Goal: Task Accomplishment & Management: Complete application form

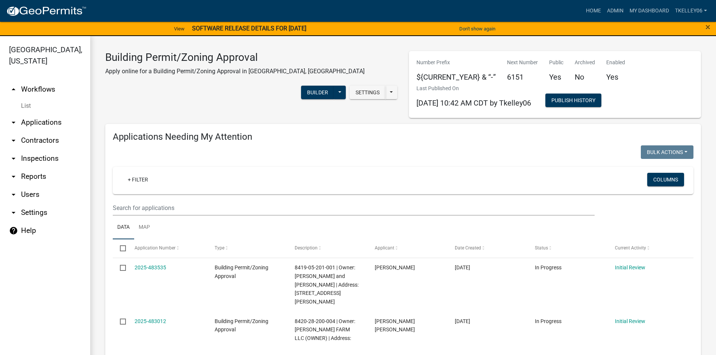
select select "3: 100"
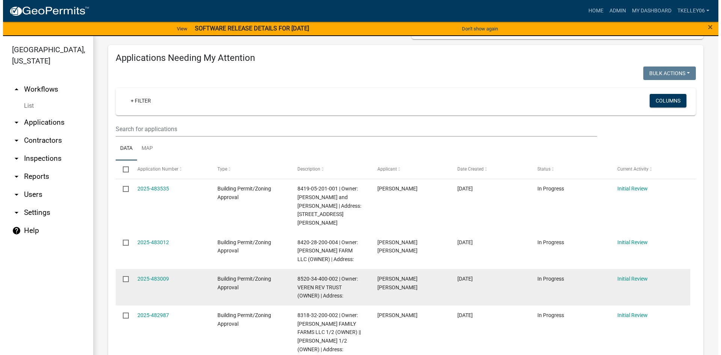
scroll to position [75, 0]
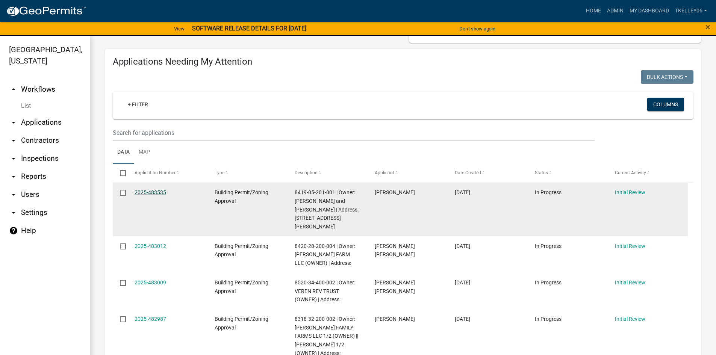
click at [149, 191] on link "2025-483535" at bounding box center [150, 192] width 32 height 6
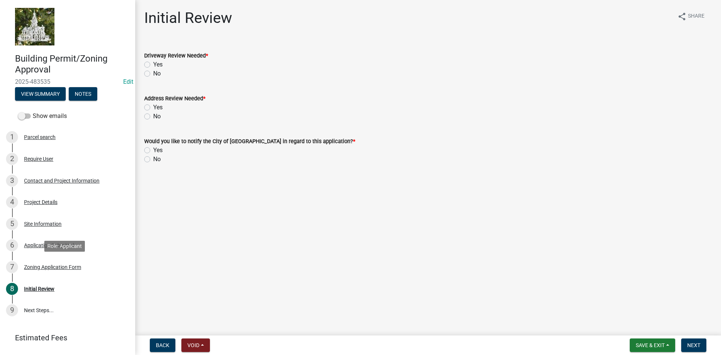
click at [50, 268] on div "Zoning Application Form" at bounding box center [52, 266] width 57 height 5
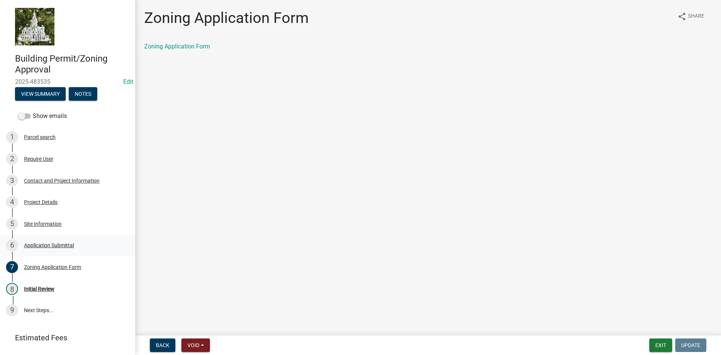
click at [46, 247] on div "Application Submittal" at bounding box center [49, 245] width 50 height 5
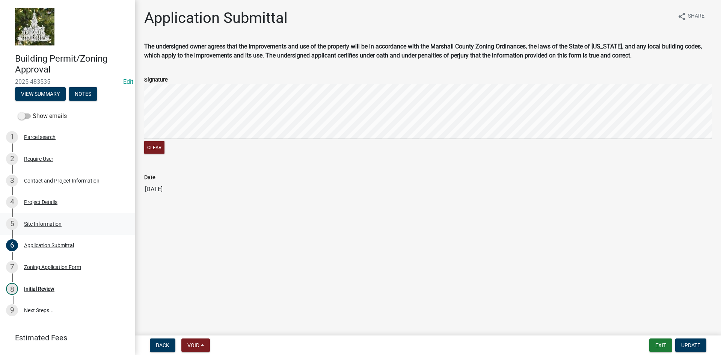
click at [39, 220] on div "5 Site Information" at bounding box center [64, 224] width 117 height 12
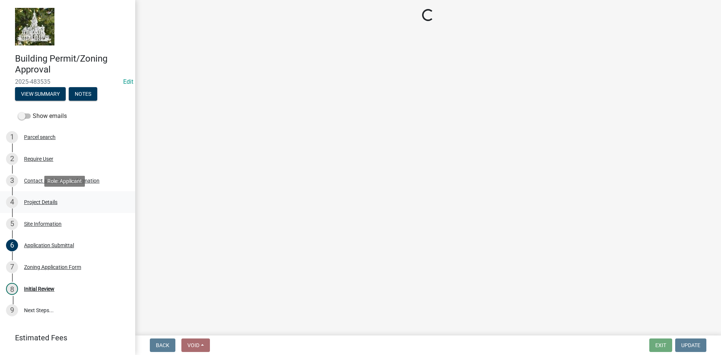
click at [37, 204] on div "Project Details" at bounding box center [40, 201] width 33 height 5
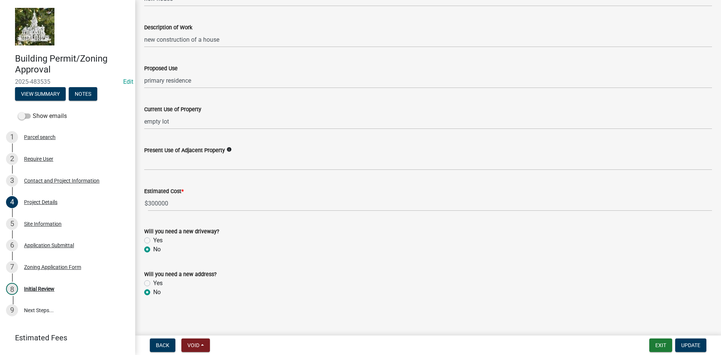
scroll to position [204, 0]
click at [51, 181] on div "Contact and Project Information" at bounding box center [61, 180] width 75 height 5
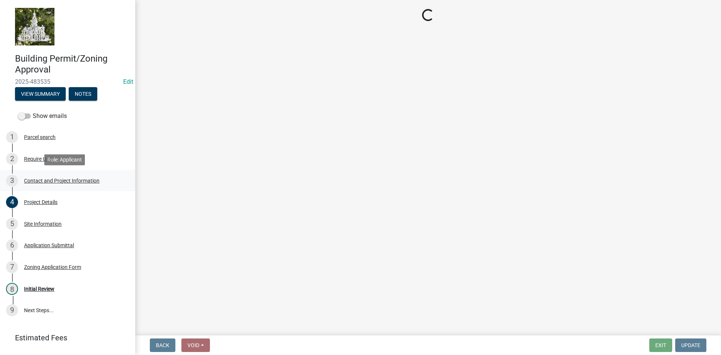
click at [76, 181] on div "Contact and Project Information" at bounding box center [61, 180] width 75 height 5
click at [36, 160] on div "Require User" at bounding box center [38, 158] width 29 height 5
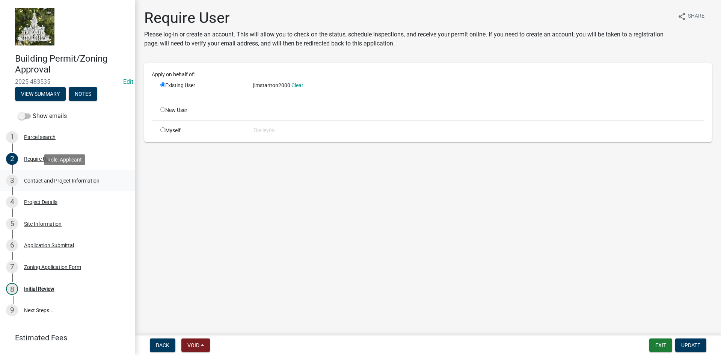
click at [37, 175] on div "3 Contact and Project Information" at bounding box center [64, 181] width 117 height 12
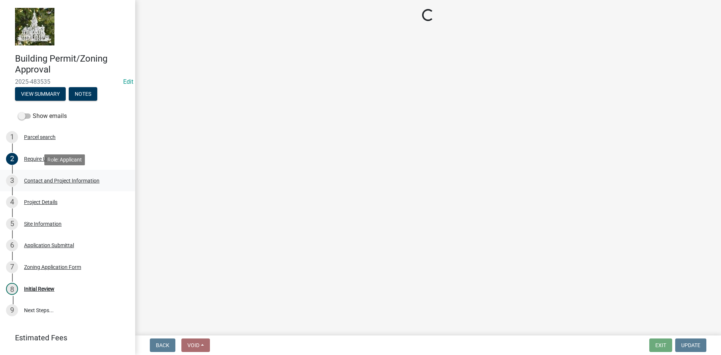
click at [54, 183] on div "Contact and Project Information" at bounding box center [61, 180] width 75 height 5
click at [40, 200] on div "Project Details" at bounding box center [40, 201] width 33 height 5
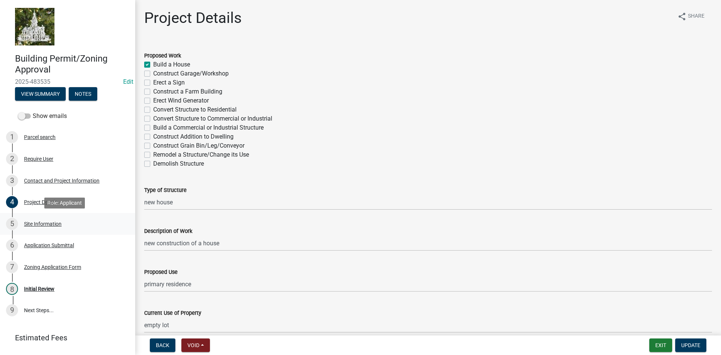
click at [41, 223] on div "Site Information" at bounding box center [43, 223] width 38 height 5
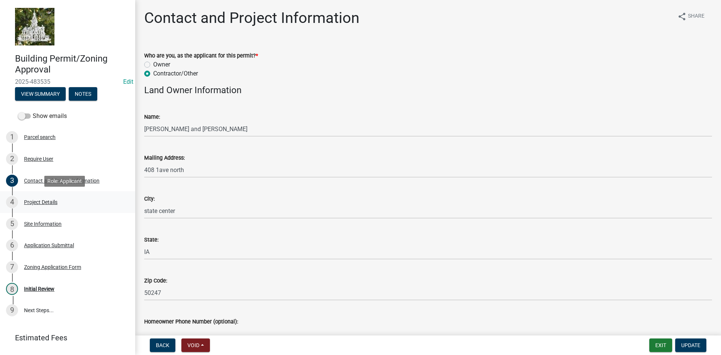
click at [39, 205] on div "4 Project Details" at bounding box center [64, 202] width 117 height 12
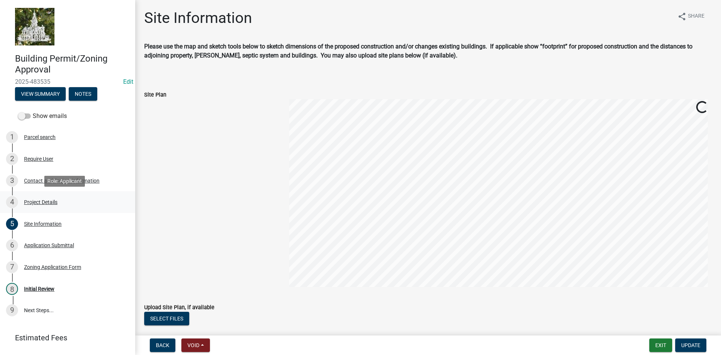
click at [51, 199] on div "Project Details" at bounding box center [40, 201] width 33 height 5
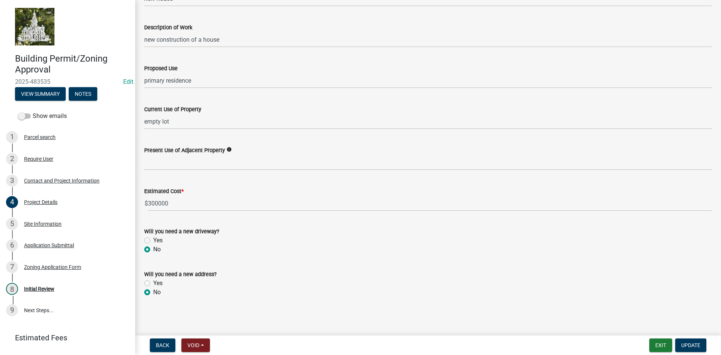
scroll to position [204, 0]
click at [48, 183] on div "Contact and Project Information" at bounding box center [61, 180] width 75 height 5
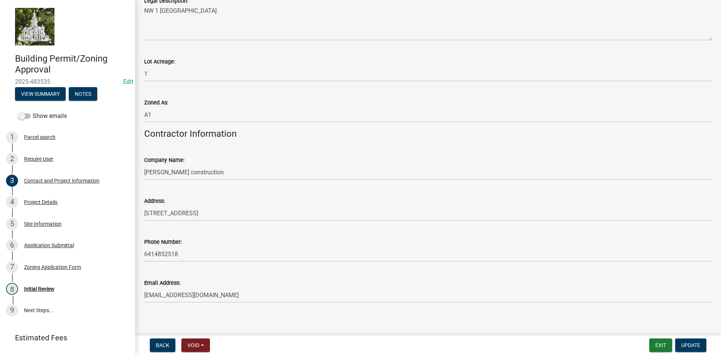
scroll to position [630, 0]
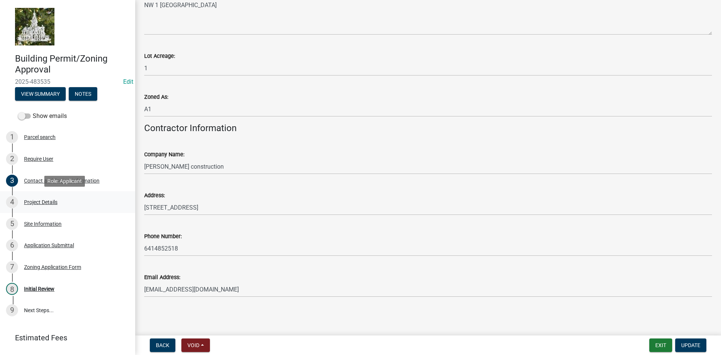
click at [31, 202] on div "Project Details" at bounding box center [40, 201] width 33 height 5
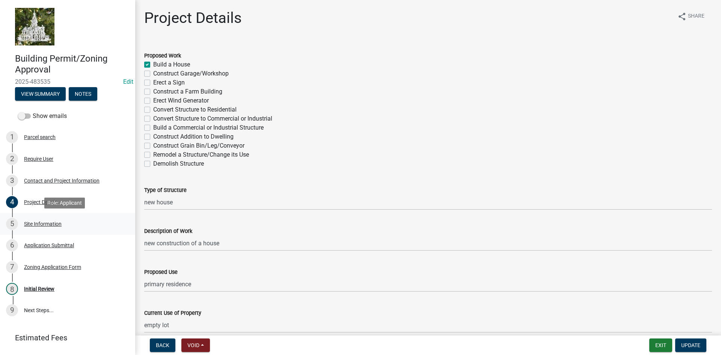
click at [35, 219] on div "5 Site Information" at bounding box center [64, 224] width 117 height 12
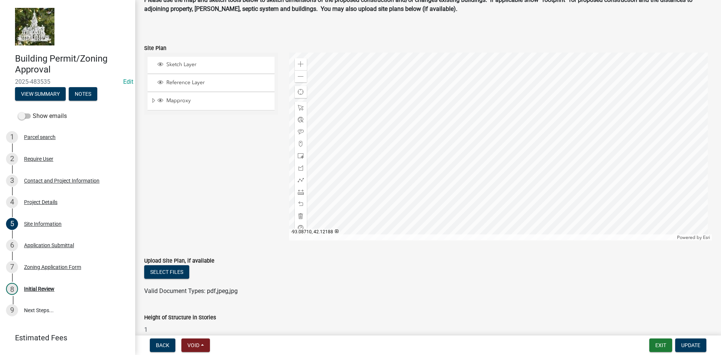
scroll to position [38, 0]
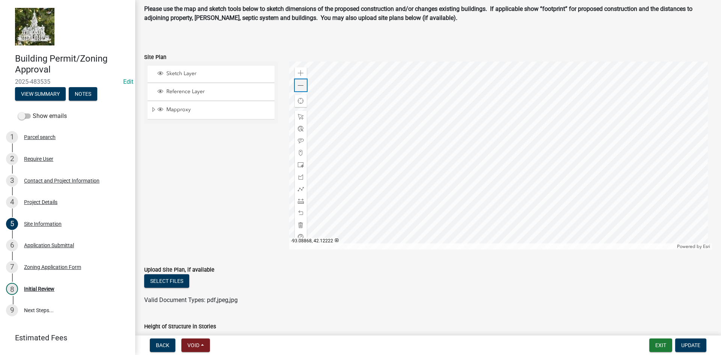
click at [298, 87] on span at bounding box center [301, 86] width 6 height 6
click at [299, 85] on span at bounding box center [301, 86] width 6 height 6
click at [433, 165] on div at bounding box center [500, 156] width 423 height 188
click at [303, 86] on div "Zoom out" at bounding box center [301, 85] width 12 height 12
click at [301, 84] on span at bounding box center [301, 86] width 6 height 6
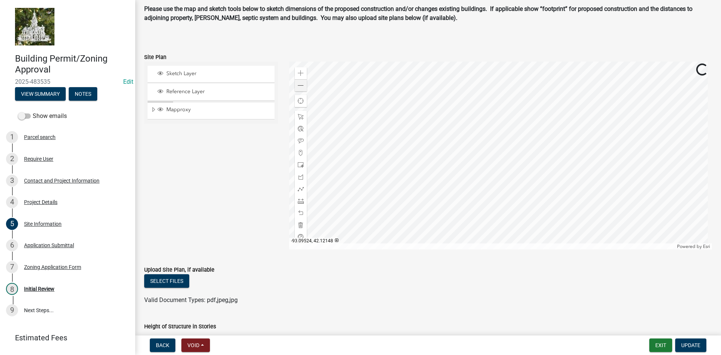
click at [453, 182] on div at bounding box center [500, 156] width 423 height 188
click at [300, 87] on span at bounding box center [301, 86] width 6 height 6
click at [554, 143] on div at bounding box center [500, 156] width 423 height 188
click at [539, 126] on div at bounding box center [500, 156] width 423 height 188
click at [520, 243] on div at bounding box center [500, 156] width 423 height 188
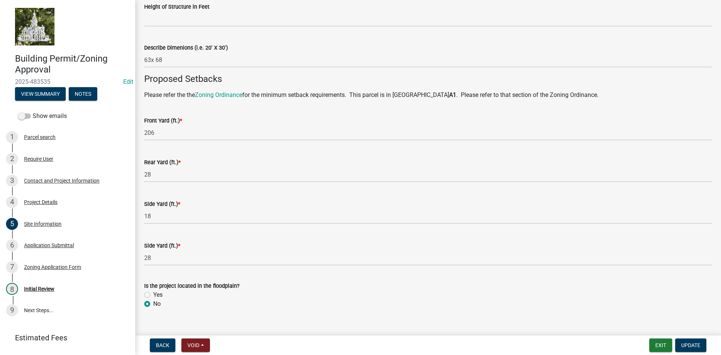
scroll to position [425, 0]
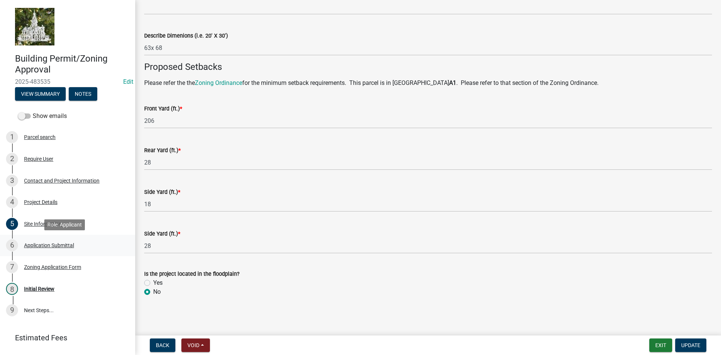
click at [54, 245] on div "Application Submittal" at bounding box center [49, 245] width 50 height 5
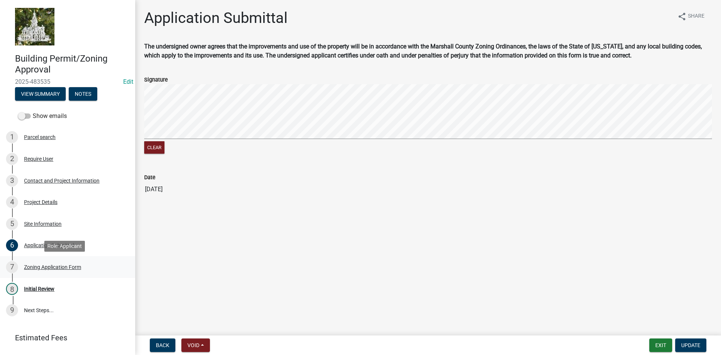
click at [53, 267] on div "Zoning Application Form" at bounding box center [52, 266] width 57 height 5
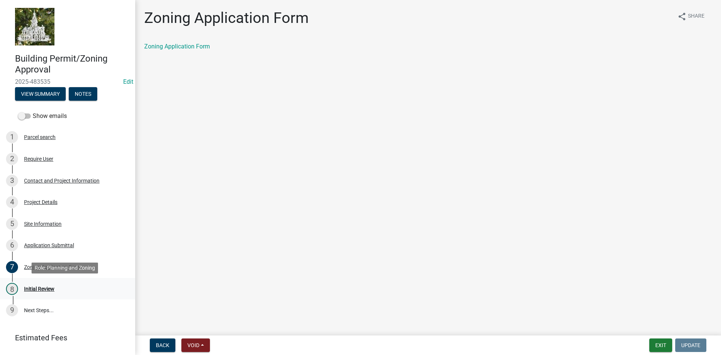
click at [39, 291] on div "Initial Review" at bounding box center [39, 288] width 30 height 5
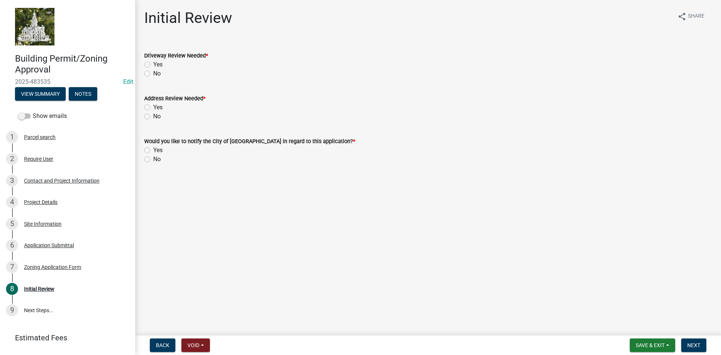
click at [153, 73] on label "No" at bounding box center [157, 73] width 8 height 9
click at [153, 73] on input "No" at bounding box center [155, 71] width 5 height 5
radio input "true"
click at [153, 116] on label "No" at bounding box center [157, 116] width 8 height 9
click at [153, 116] on input "No" at bounding box center [155, 114] width 5 height 5
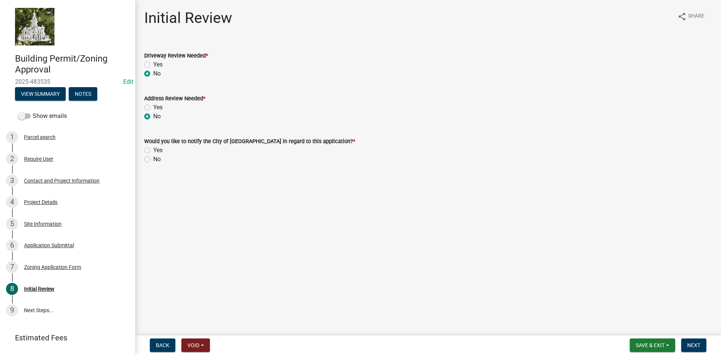
radio input "true"
click at [153, 159] on label "No" at bounding box center [157, 159] width 8 height 9
click at [153, 159] on input "No" at bounding box center [155, 157] width 5 height 5
radio input "true"
click at [687, 343] on button "Next" at bounding box center [693, 345] width 25 height 14
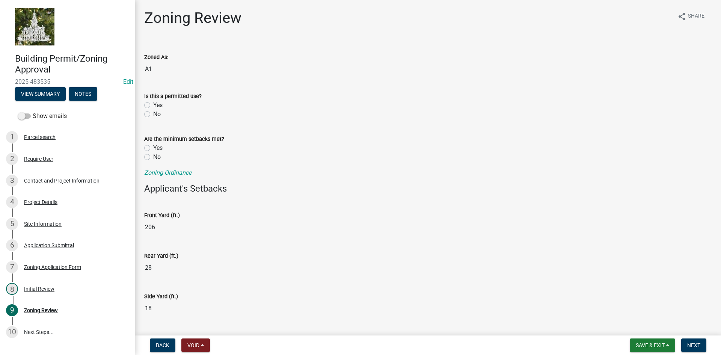
click at [153, 106] on label "Yes" at bounding box center [157, 105] width 9 height 9
click at [153, 106] on input "Yes" at bounding box center [155, 103] width 5 height 5
radio input "true"
click at [153, 148] on label "Yes" at bounding box center [157, 147] width 9 height 9
click at [153, 148] on input "Yes" at bounding box center [155, 145] width 5 height 5
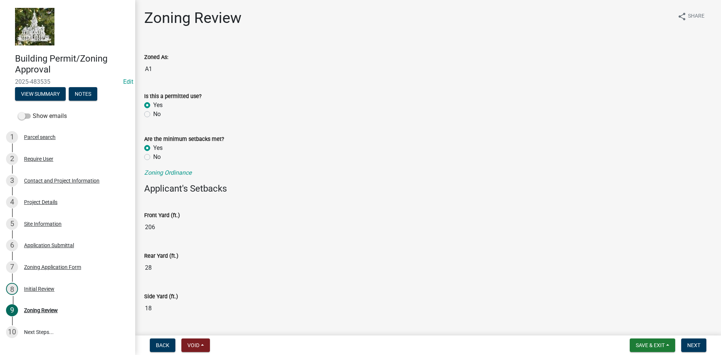
radio input "true"
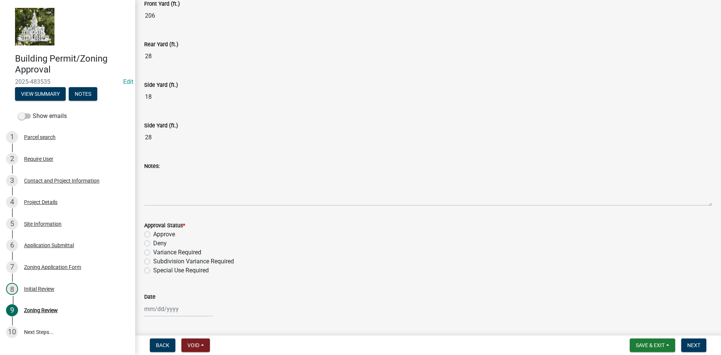
scroll to position [225, 0]
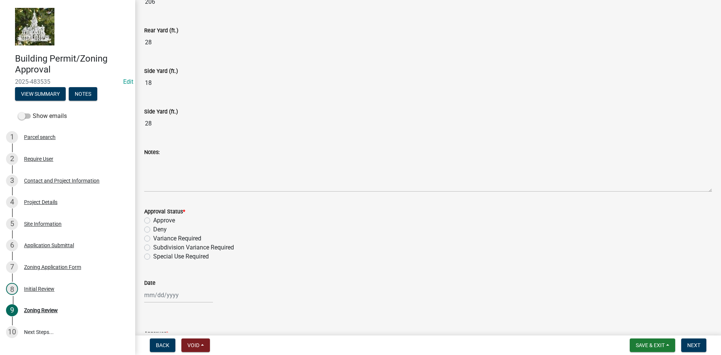
click at [153, 221] on label "Approve" at bounding box center [164, 220] width 22 height 9
click at [153, 221] on input "Approve" at bounding box center [155, 218] width 5 height 5
radio input "true"
click at [165, 294] on div at bounding box center [178, 294] width 69 height 15
select select "9"
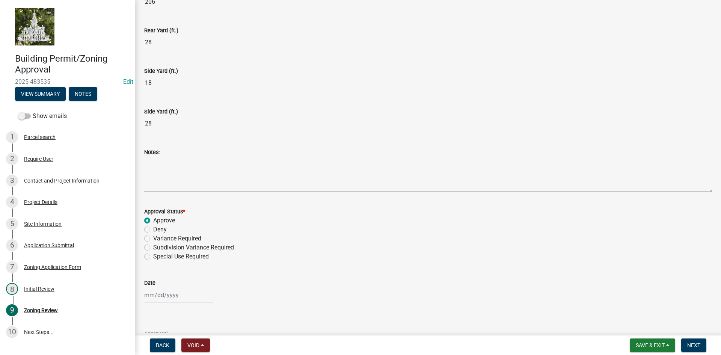
select select "2025"
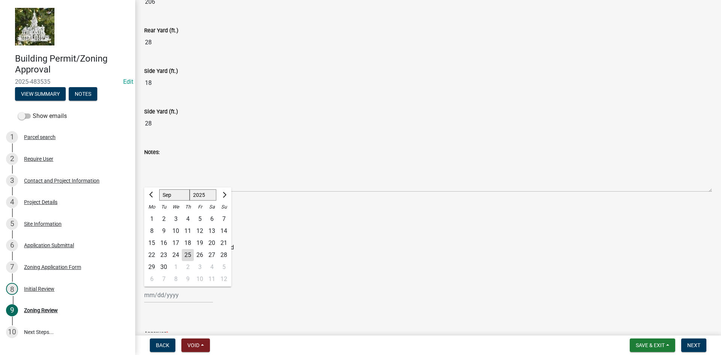
click at [187, 256] on div "25" at bounding box center [188, 255] width 12 height 12
type input "[DATE]"
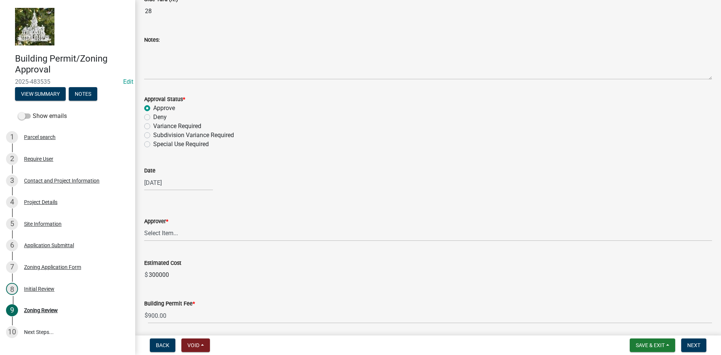
scroll to position [338, 0]
click at [144, 233] on select "Select Item... [PERSON_NAME] Taveis [PERSON_NAME] [PERSON_NAME]" at bounding box center [428, 232] width 568 height 15
click at [144, 225] on select "Select Item... [PERSON_NAME] Taveis [PERSON_NAME] [PERSON_NAME]" at bounding box center [428, 232] width 568 height 15
select select "61a96a0a-9003-40ca-83a4-3b4bdf05623d"
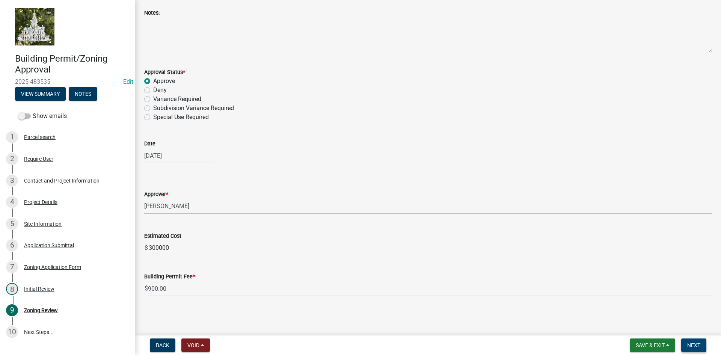
click at [699, 345] on span "Next" at bounding box center [693, 345] width 13 height 6
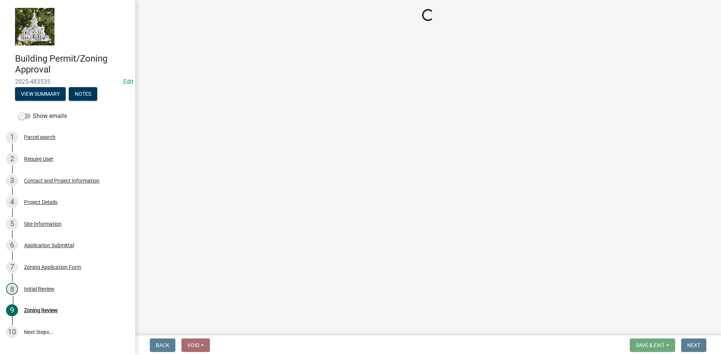
select select "3: 3"
